Goal: Task Accomplishment & Management: Use online tool/utility

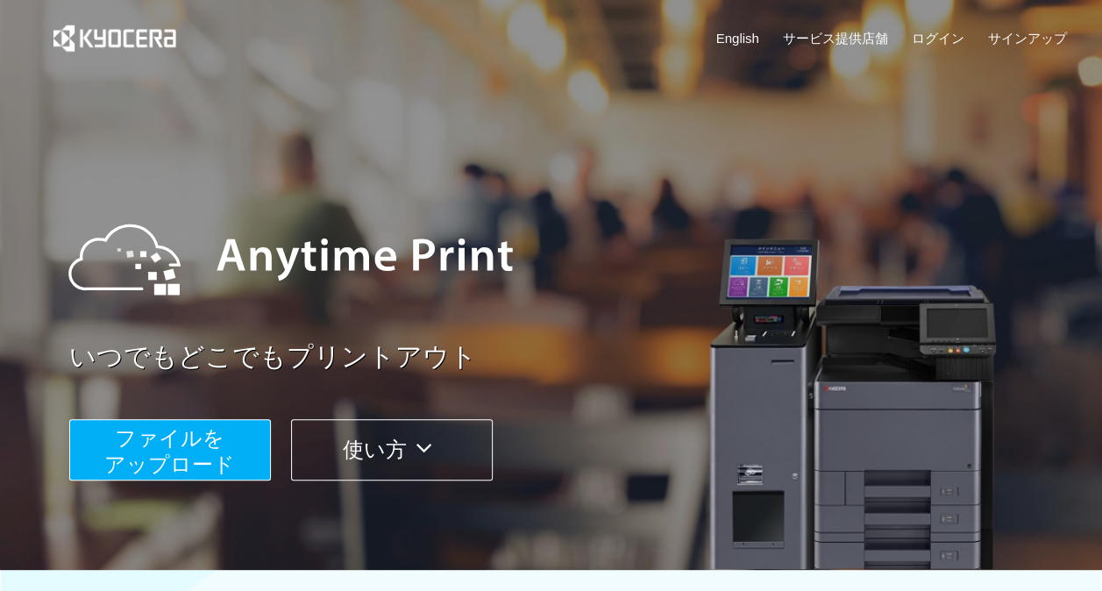
click at [191, 458] on span "ファイルを ​​アップロード" at bounding box center [169, 451] width 131 height 50
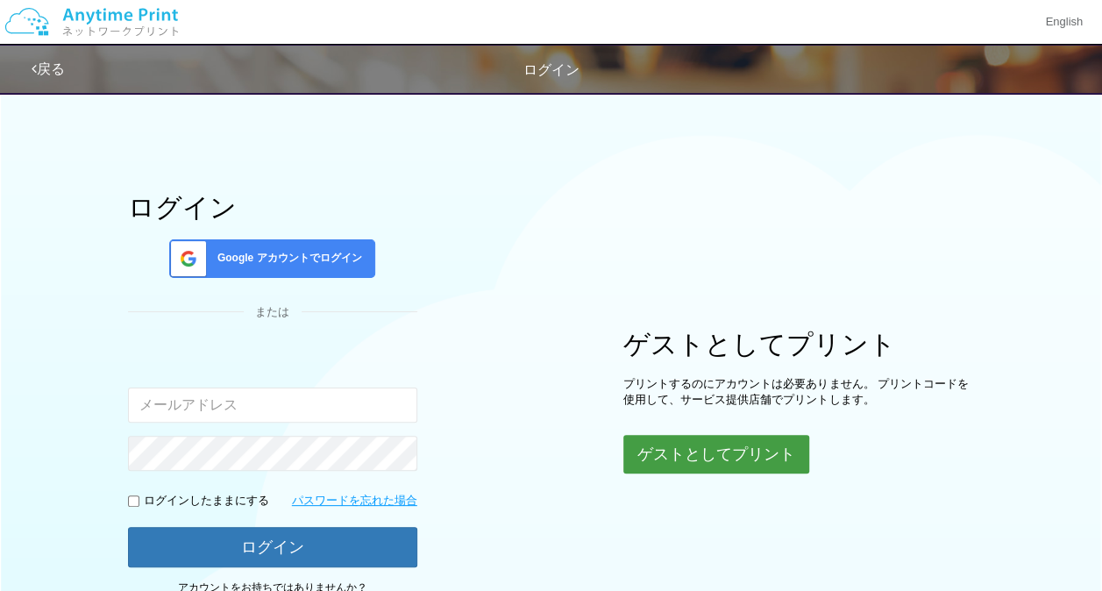
click at [649, 459] on button "ゲストとしてプリント" at bounding box center [716, 454] width 186 height 39
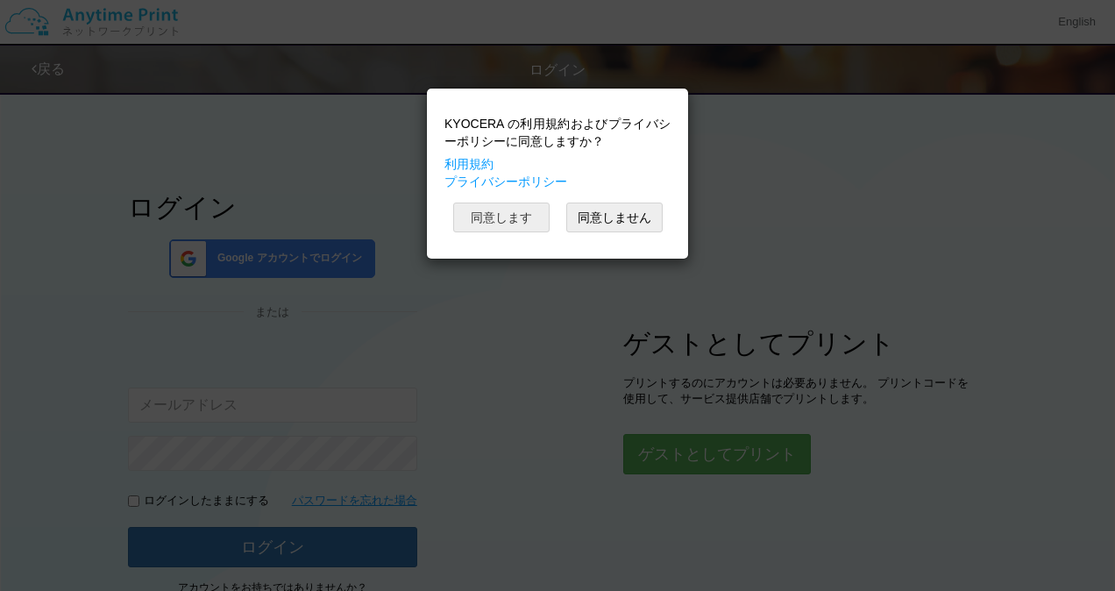
click at [508, 217] on button "同意します" at bounding box center [501, 217] width 96 height 30
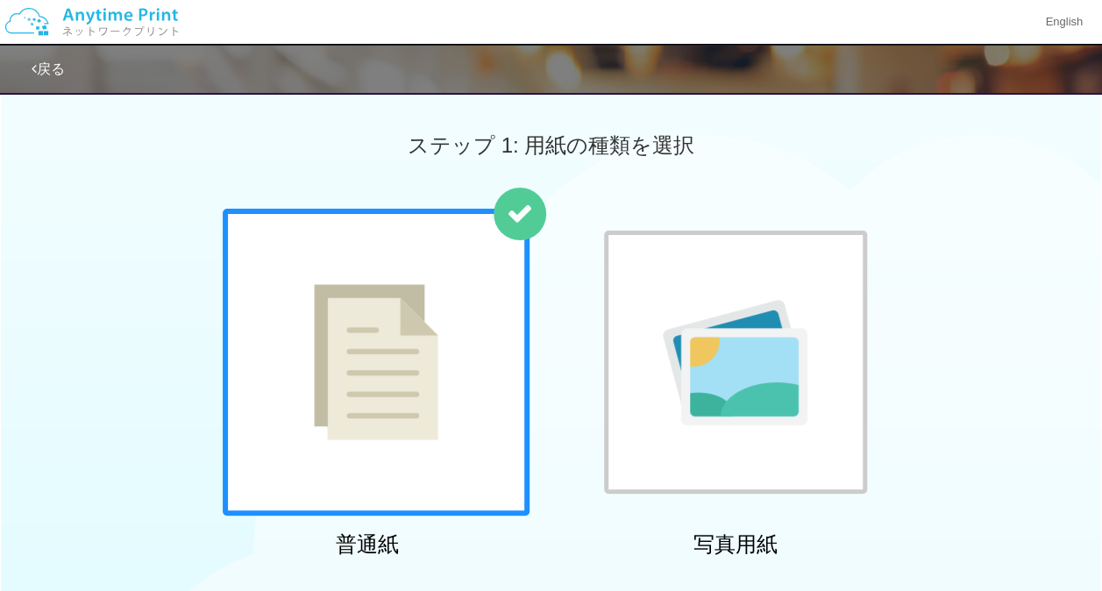
click at [438, 367] on div at bounding box center [376, 362] width 307 height 307
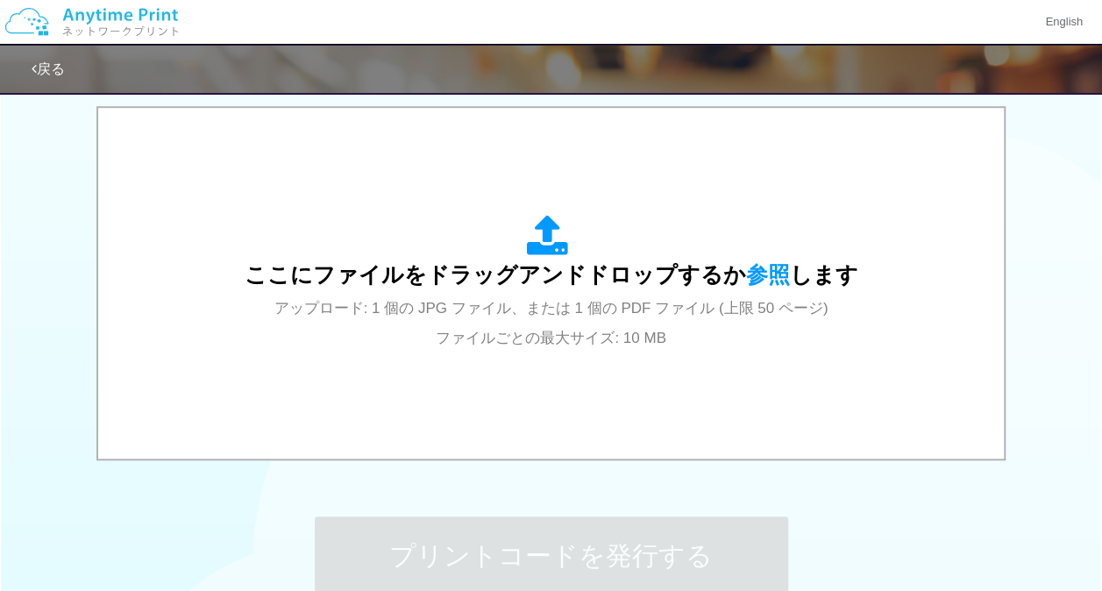
scroll to position [554, 0]
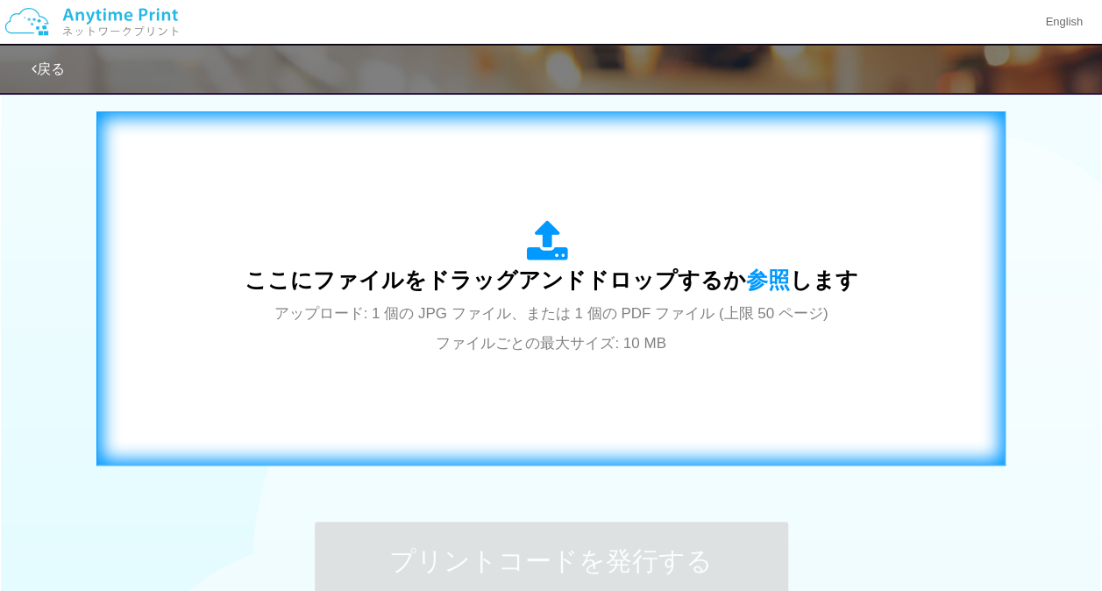
click at [541, 236] on icon at bounding box center [551, 242] width 49 height 44
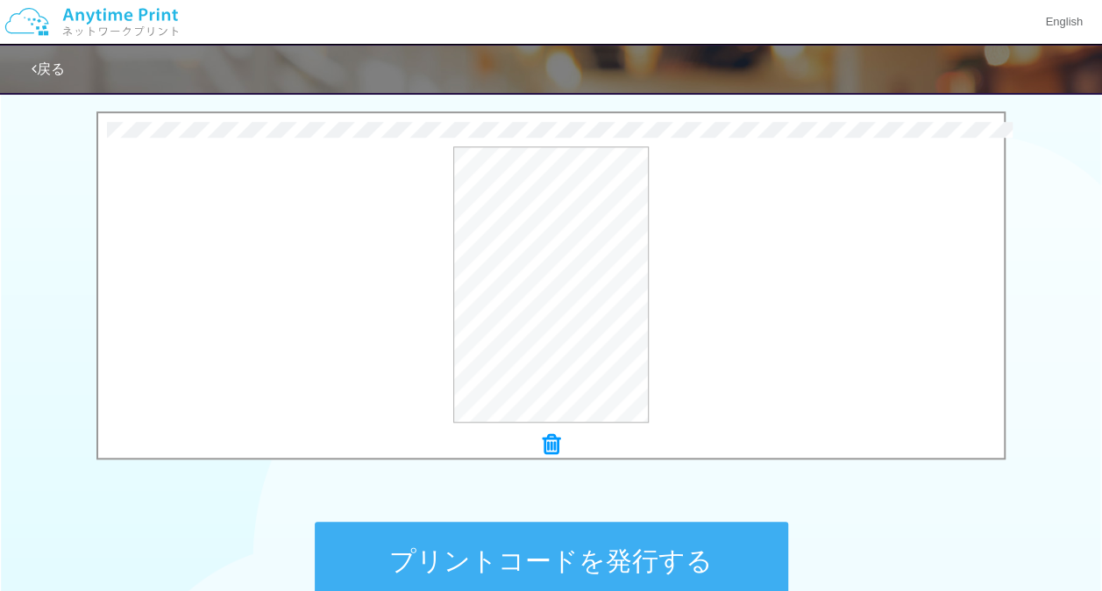
click at [619, 561] on button "プリントコードを発行する" at bounding box center [551, 561] width 473 height 79
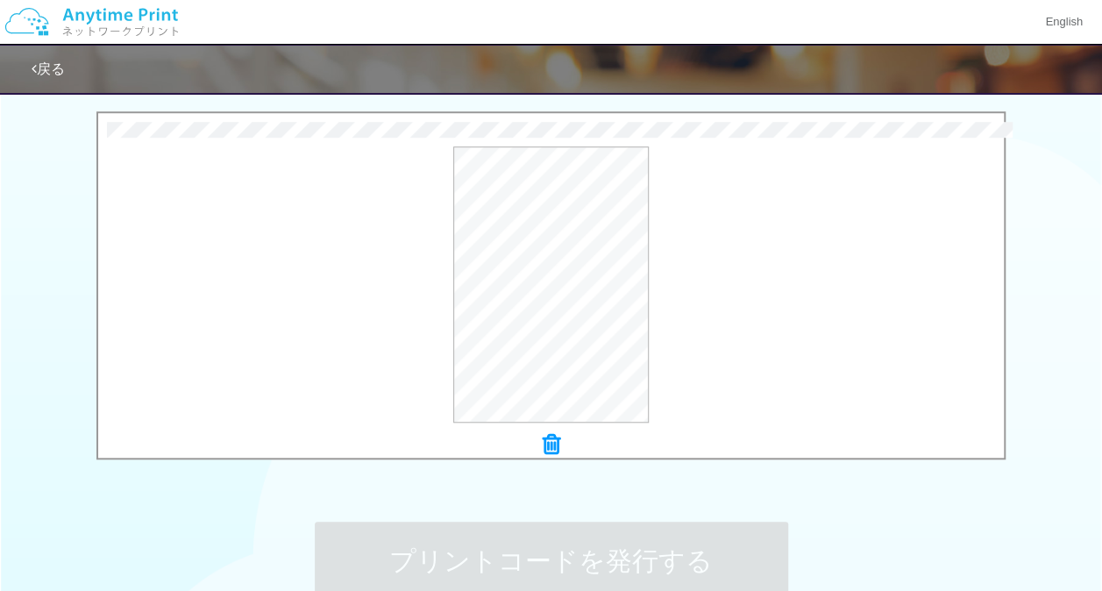
scroll to position [0, 0]
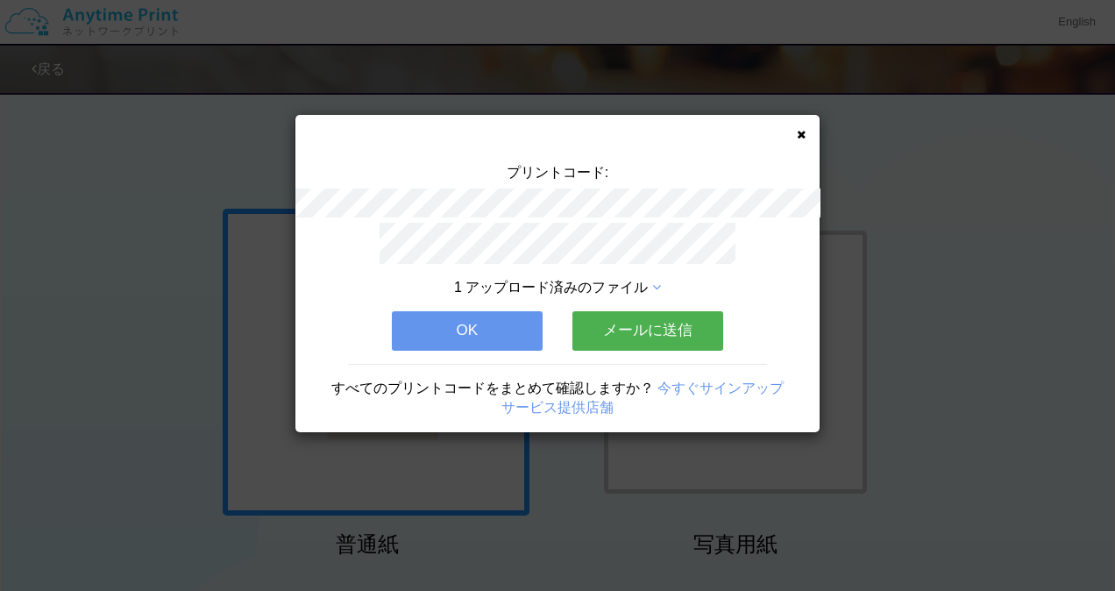
click at [484, 330] on button "OK" at bounding box center [467, 330] width 151 height 39
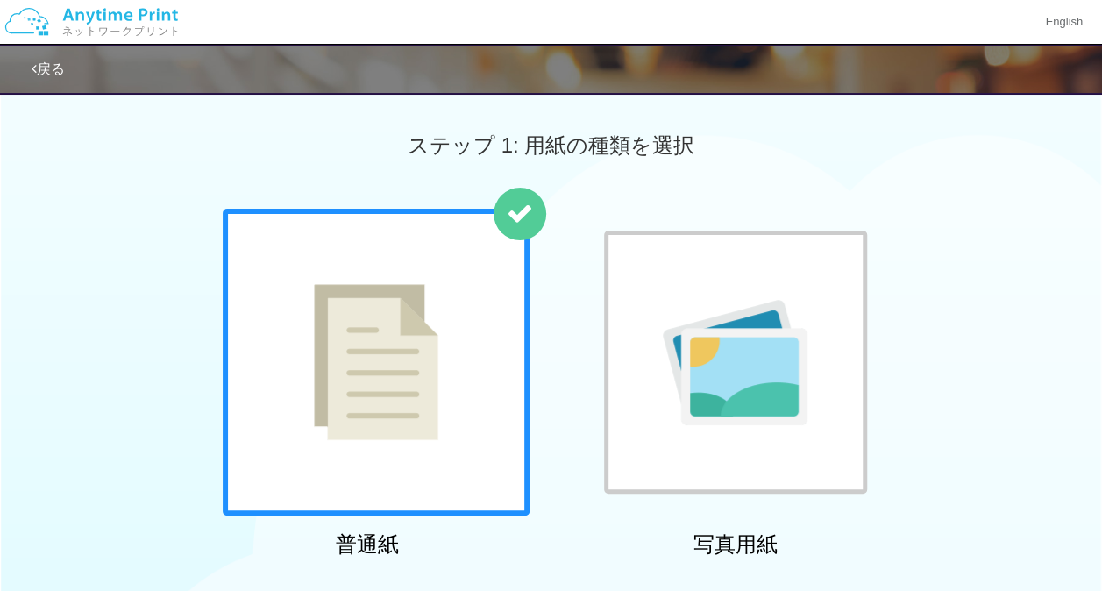
scroll to position [17, 0]
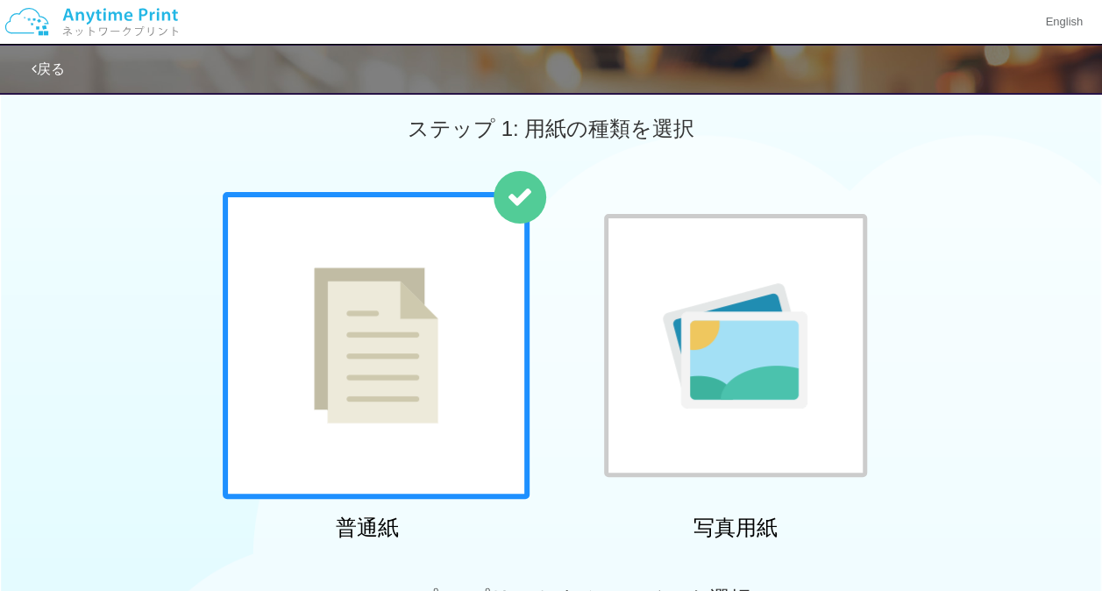
click at [372, 368] on img at bounding box center [376, 345] width 124 height 156
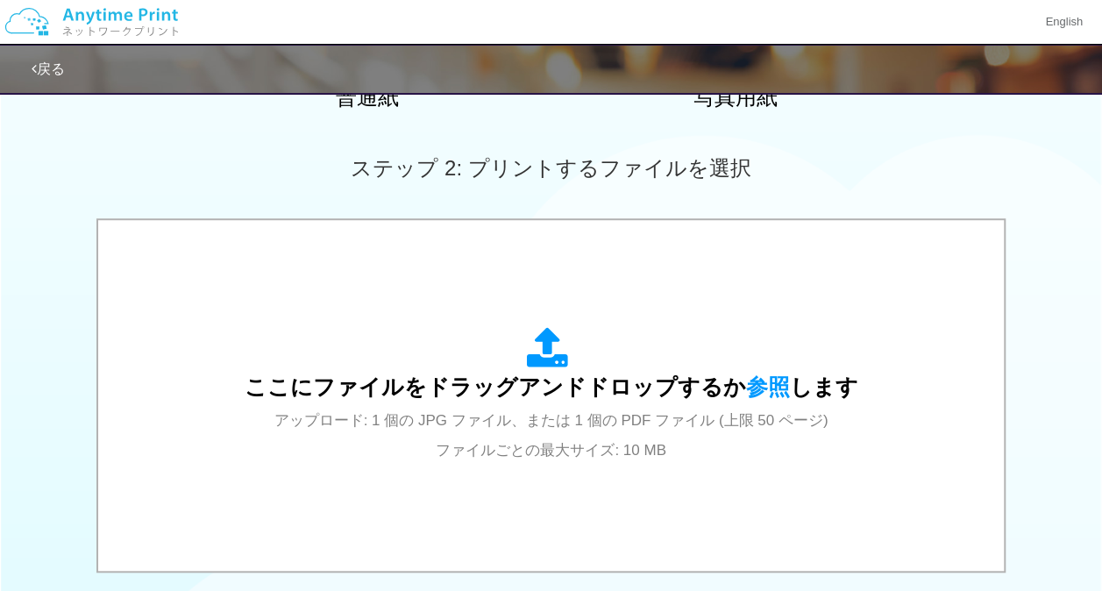
scroll to position [461, 0]
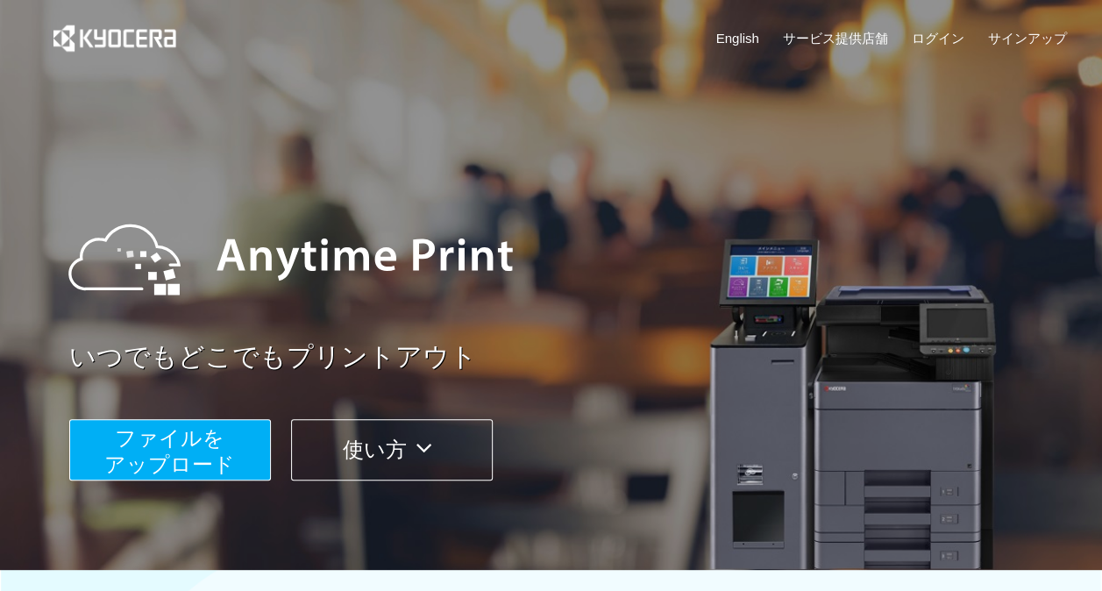
click at [215, 454] on span "ファイルを ​​アップロード" at bounding box center [169, 451] width 131 height 50
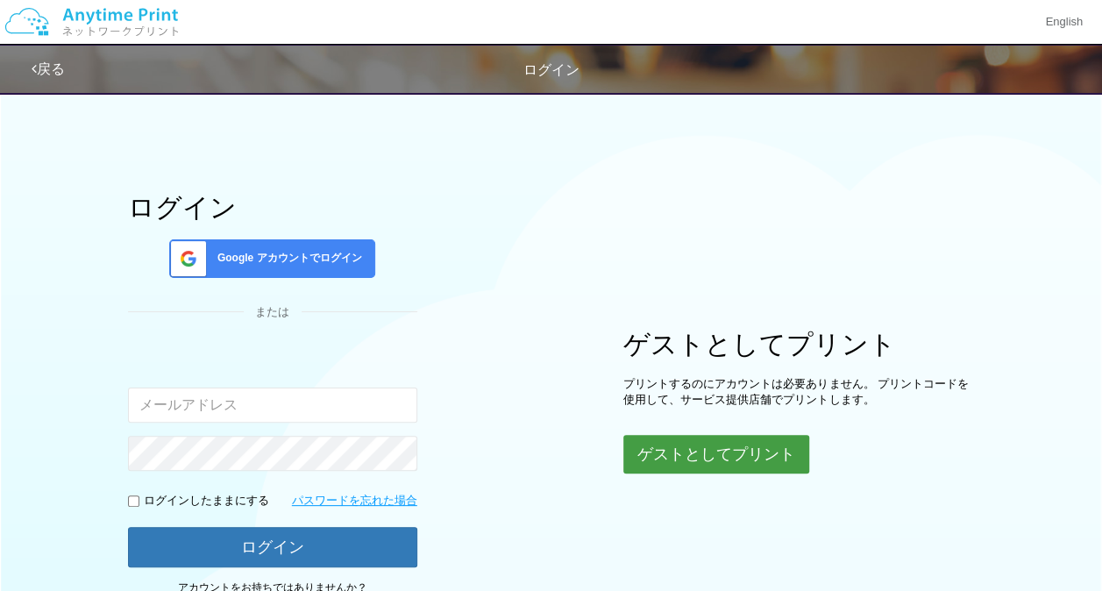
click at [660, 447] on button "ゲストとしてプリント" at bounding box center [716, 454] width 186 height 39
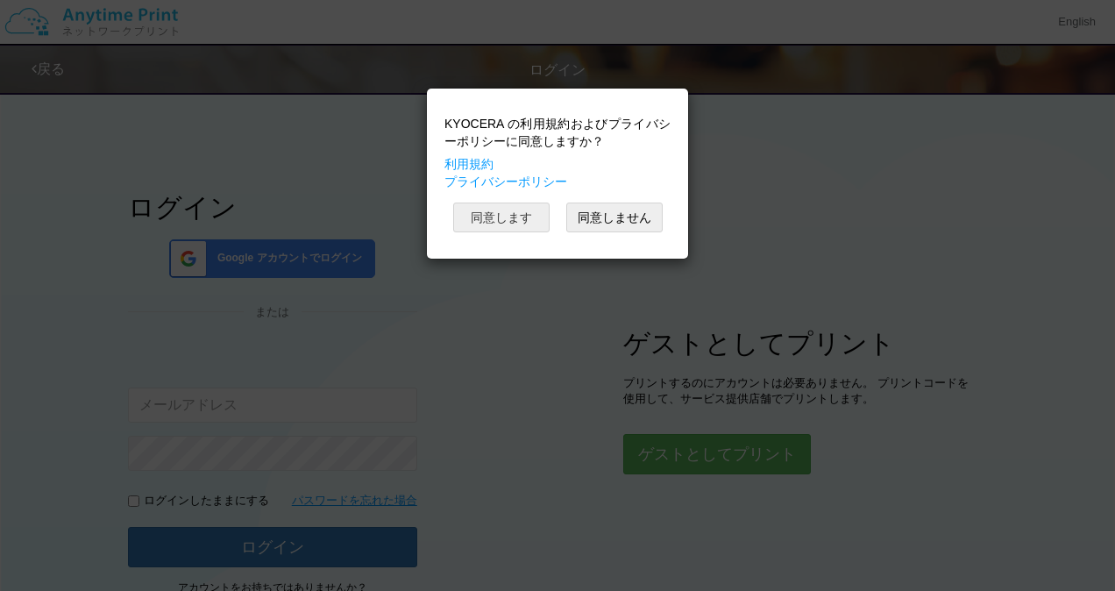
click at [500, 221] on button "同意します" at bounding box center [501, 217] width 96 height 30
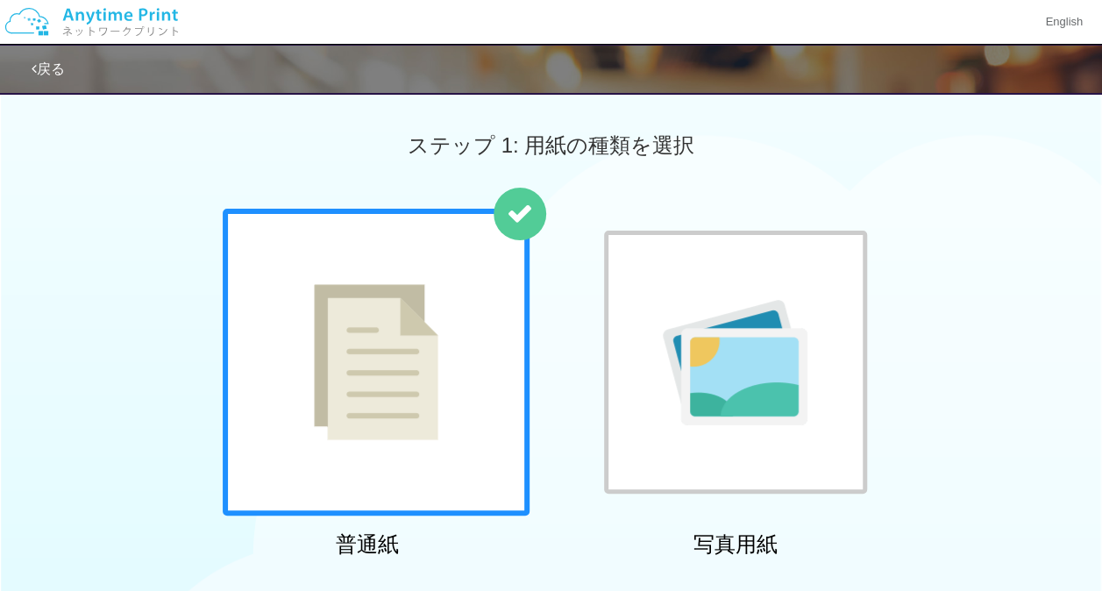
click at [446, 361] on div at bounding box center [376, 362] width 307 height 307
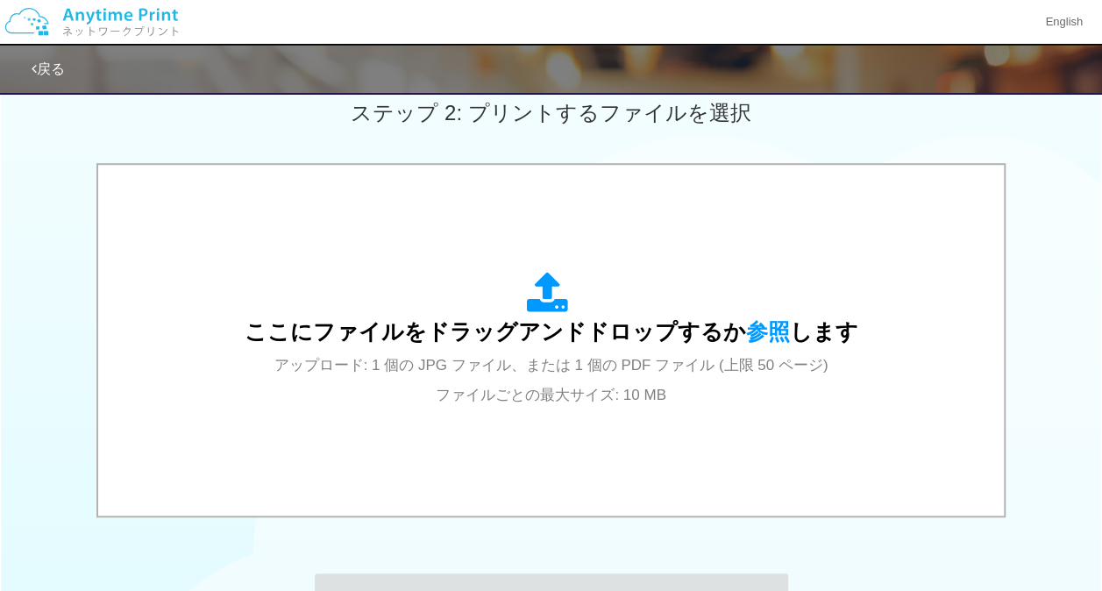
scroll to position [512, 0]
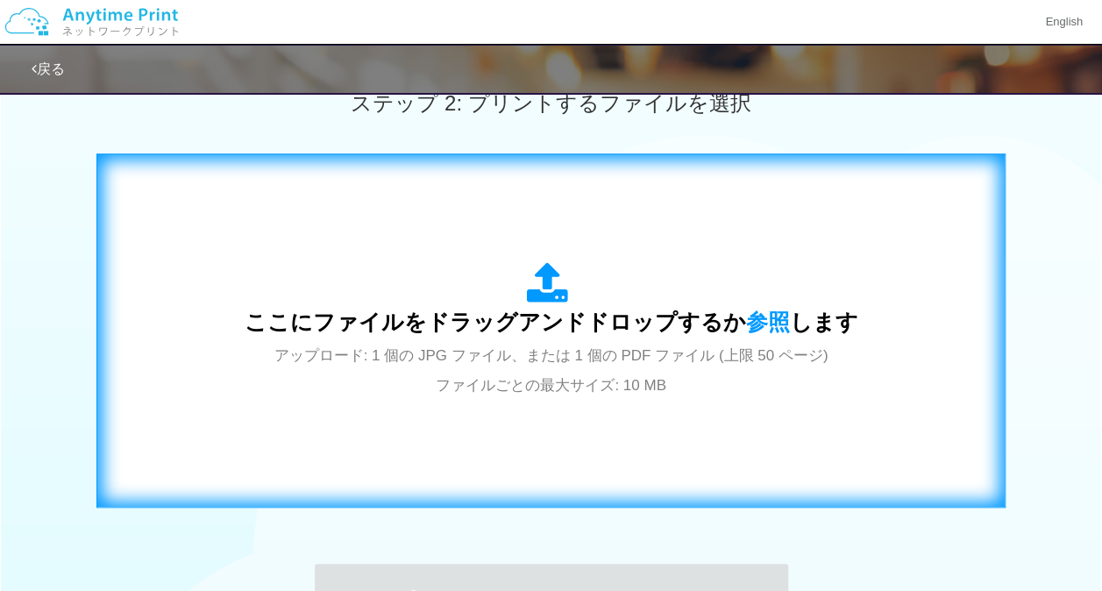
click at [540, 287] on icon at bounding box center [551, 284] width 49 height 44
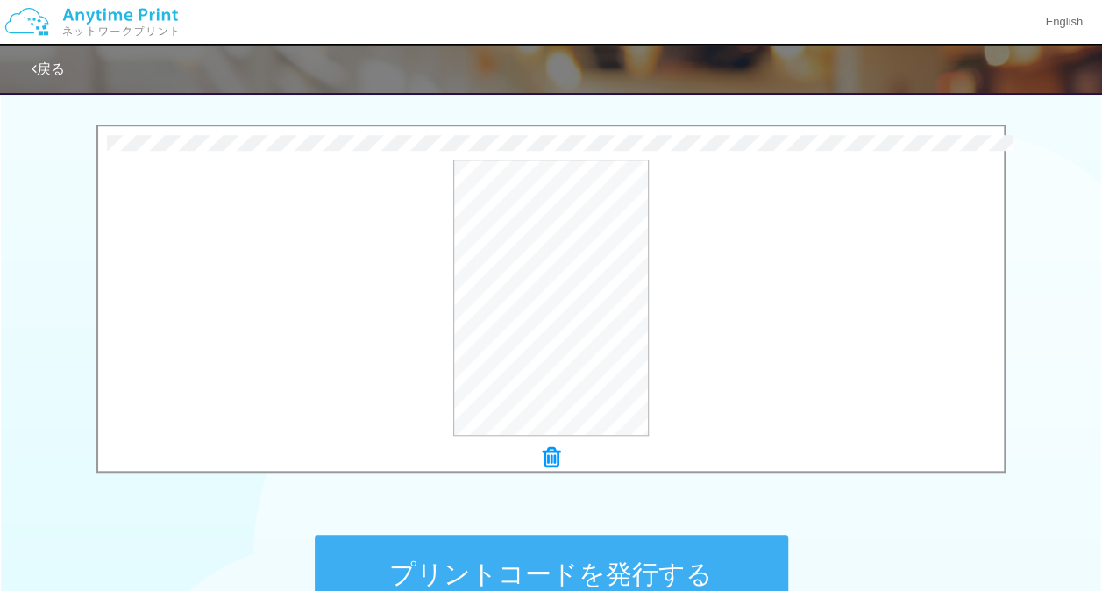
scroll to position [742, 0]
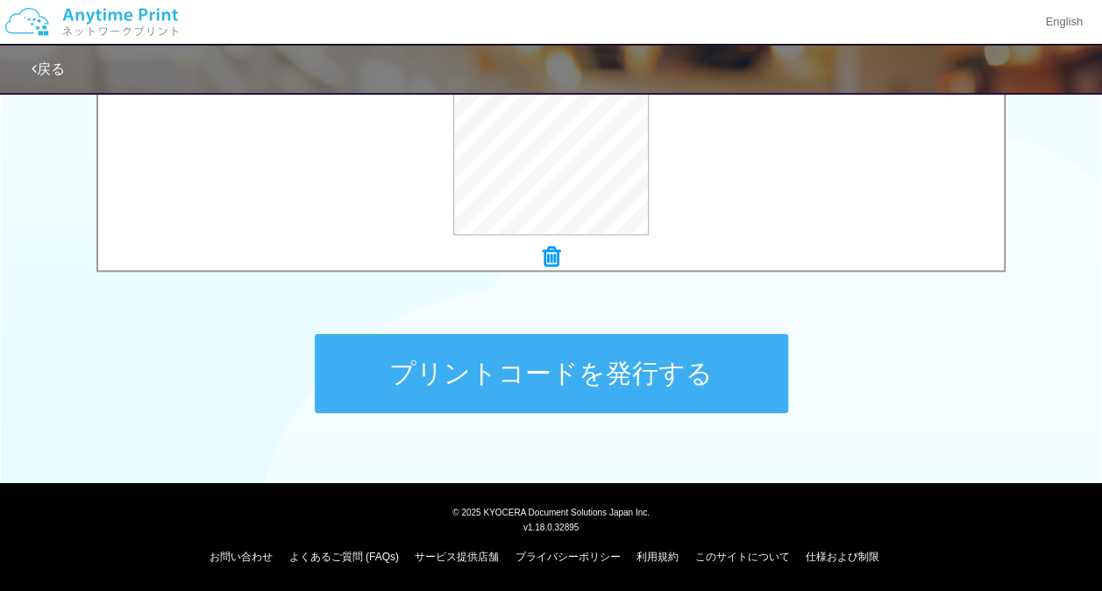
click at [646, 382] on button "プリントコードを発行する" at bounding box center [551, 373] width 473 height 79
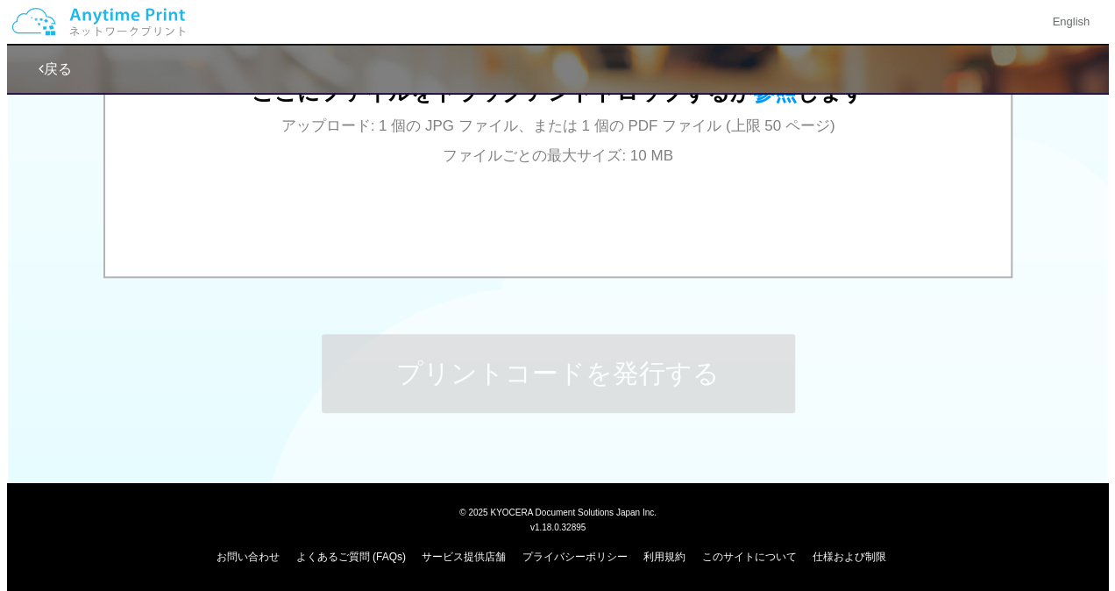
scroll to position [0, 0]
